Goal: Check status: Check status

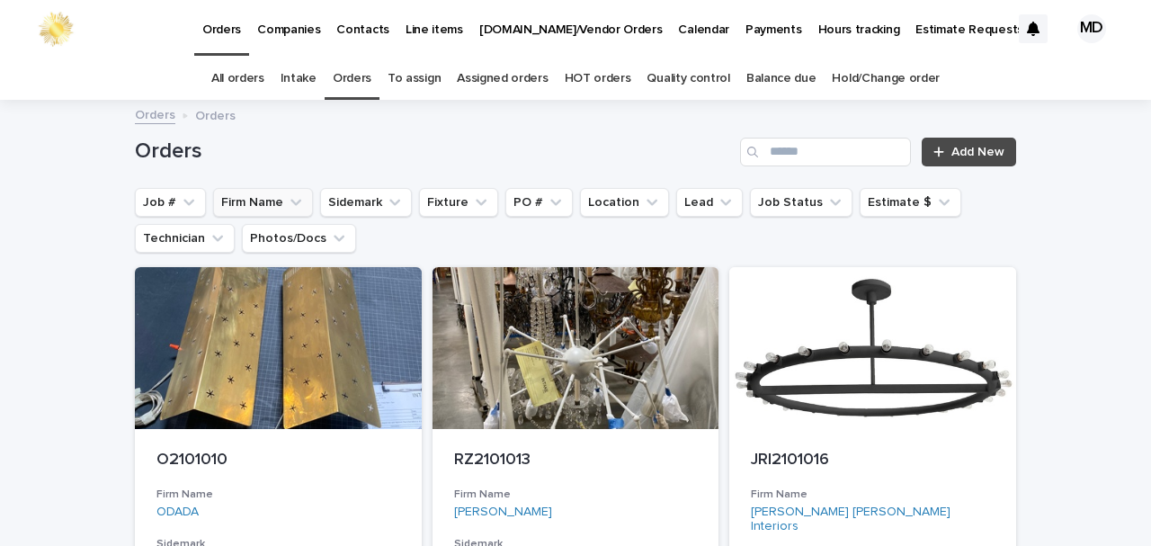
click at [246, 205] on button "Firm Name" at bounding box center [263, 202] width 100 height 29
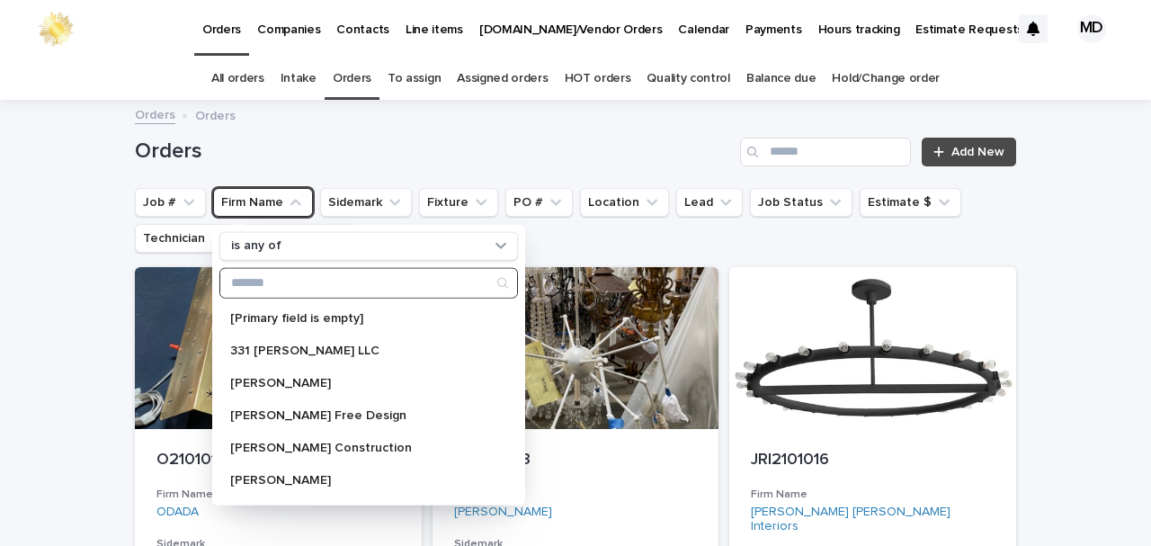
click at [252, 282] on input "Search" at bounding box center [368, 282] width 297 height 29
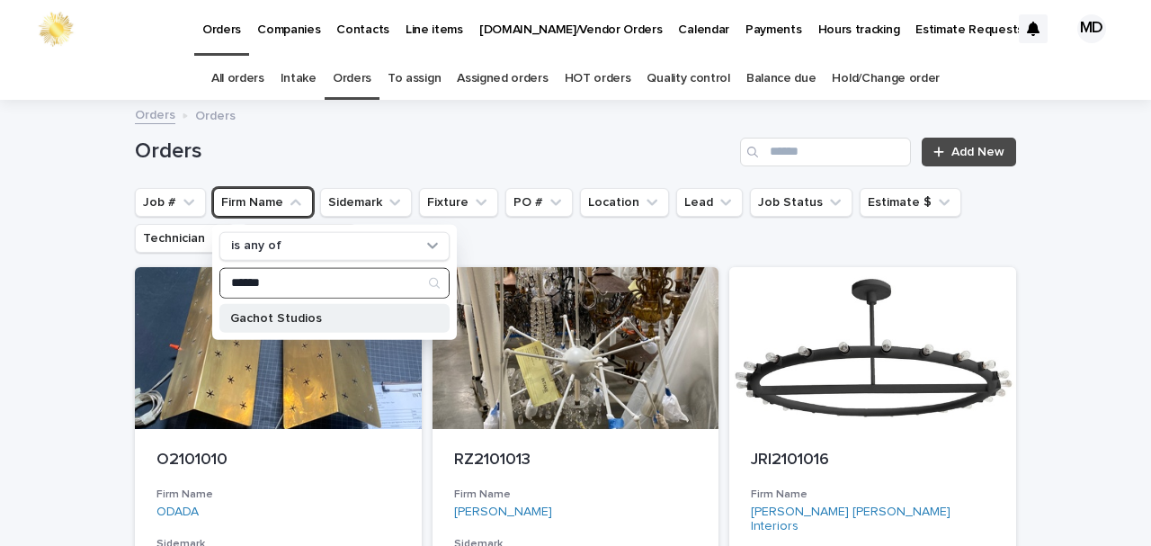
type input "******"
click at [232, 314] on p "Gachot Studios" at bounding box center [325, 317] width 191 height 13
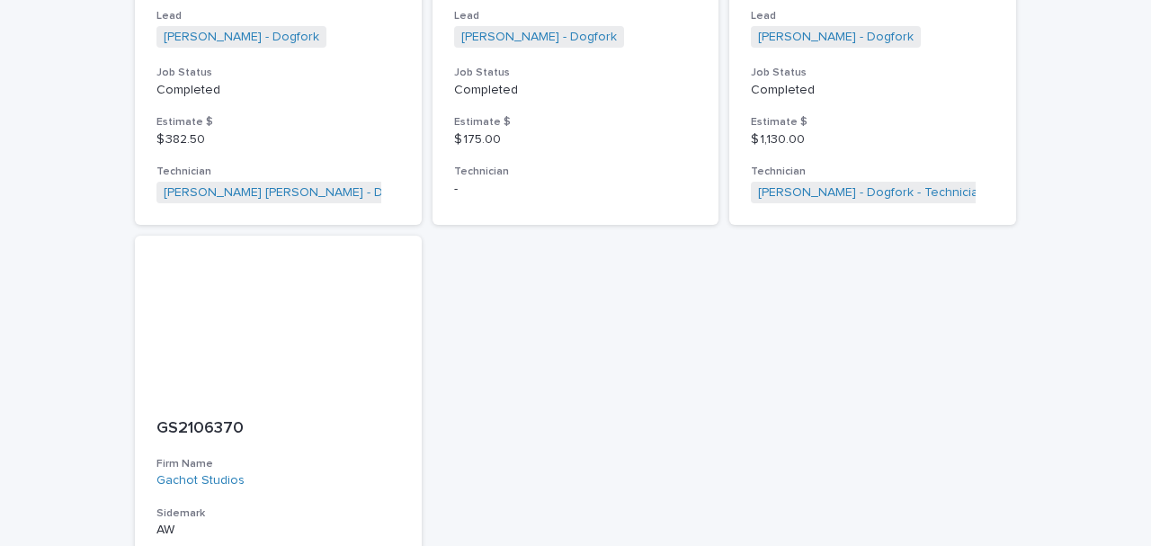
scroll to position [5874, 0]
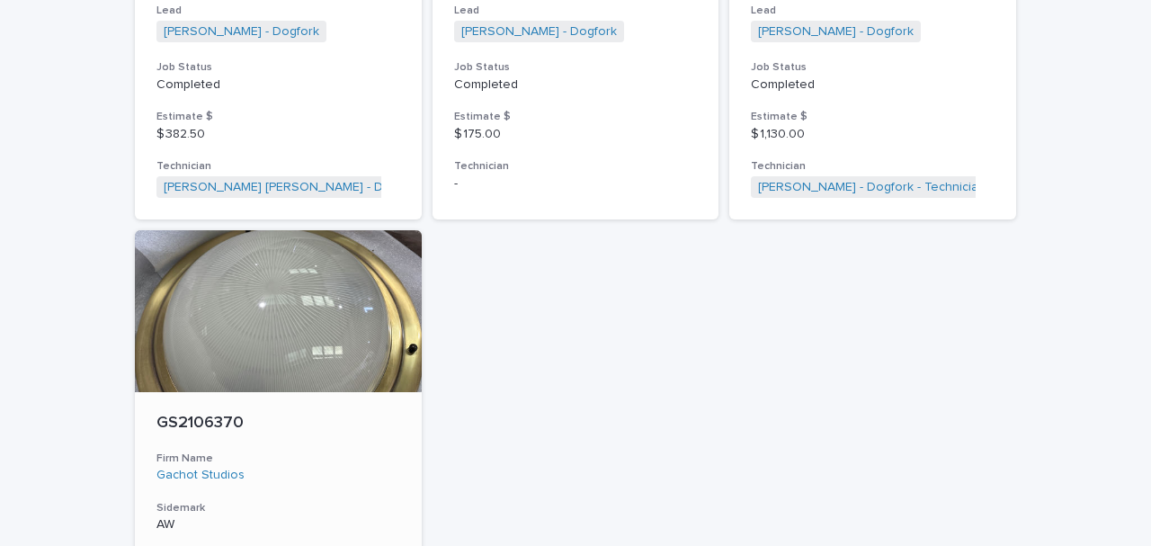
click at [360, 350] on div at bounding box center [278, 311] width 287 height 162
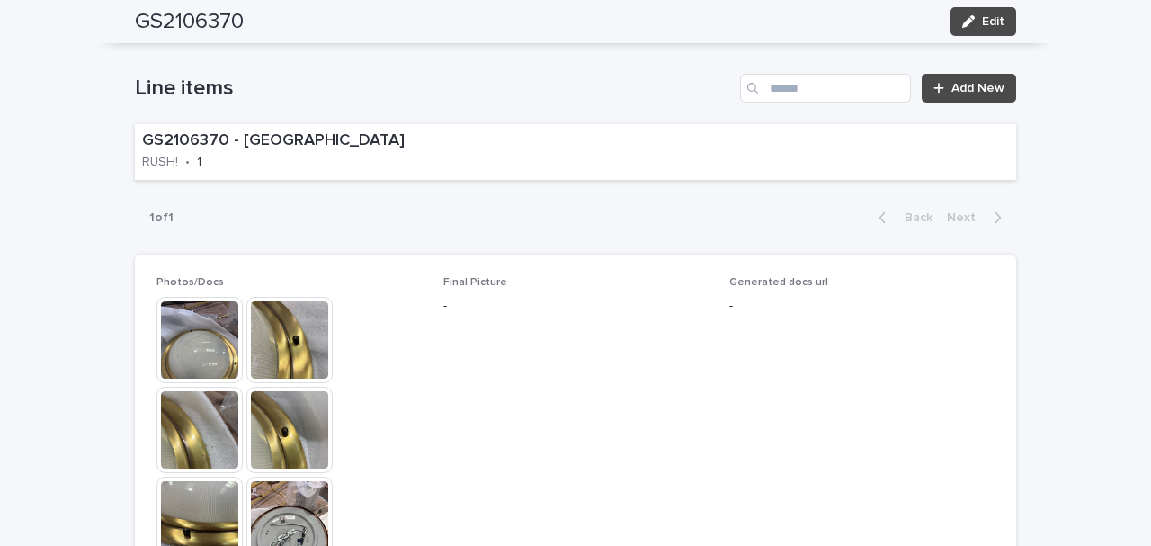
scroll to position [1138, 0]
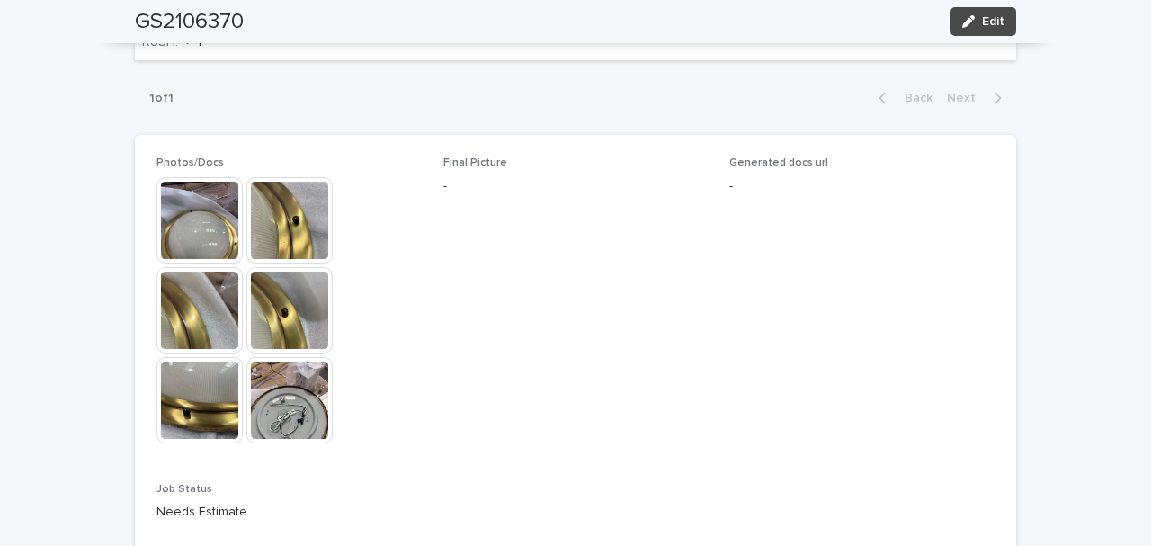
click at [282, 248] on img at bounding box center [289, 220] width 86 height 86
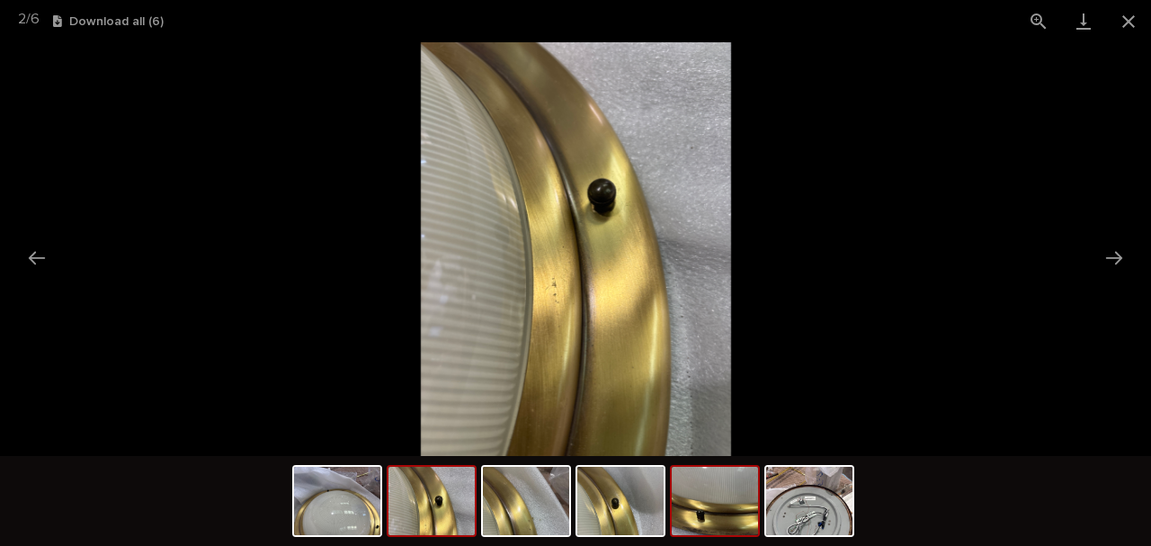
click at [700, 527] on img at bounding box center [715, 501] width 86 height 68
